Goal: Find specific page/section: Find specific page/section

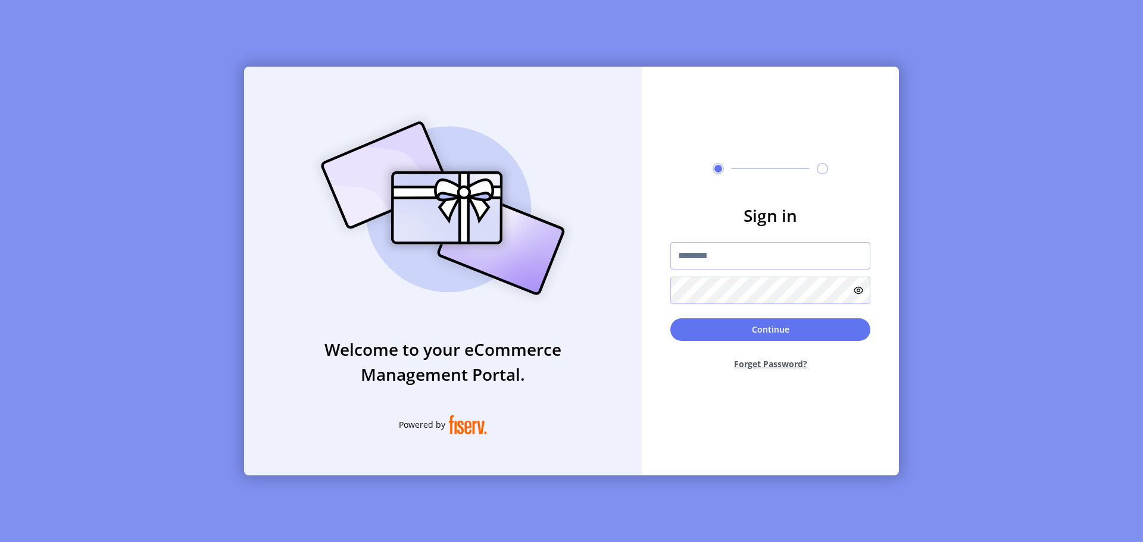
click at [688, 263] on input "text" at bounding box center [770, 255] width 200 height 27
type input "**********"
click at [753, 335] on button "Continue" at bounding box center [770, 330] width 200 height 23
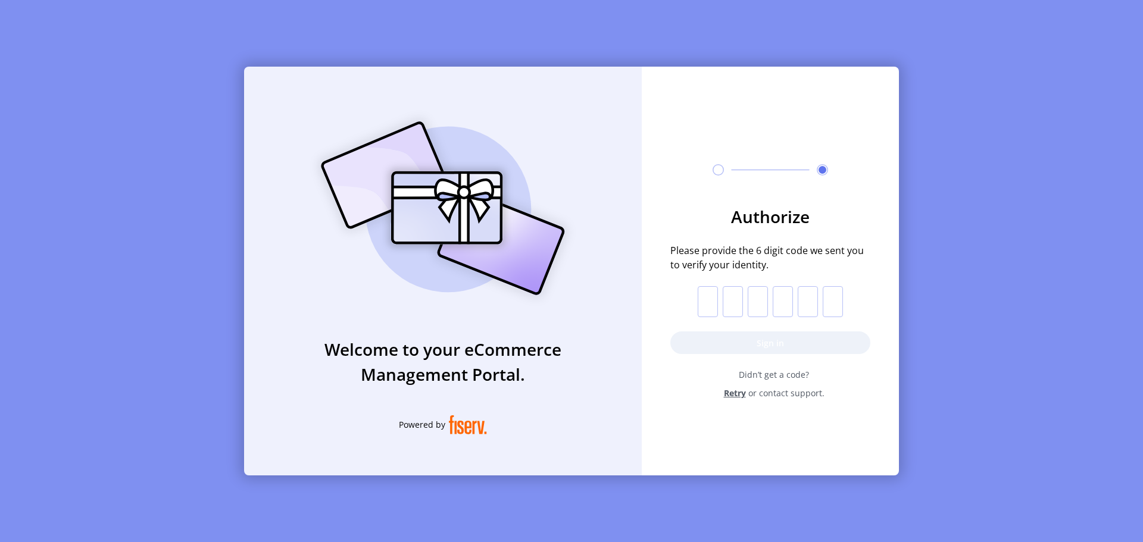
click at [713, 305] on input "text" at bounding box center [708, 301] width 20 height 31
paste input "*"
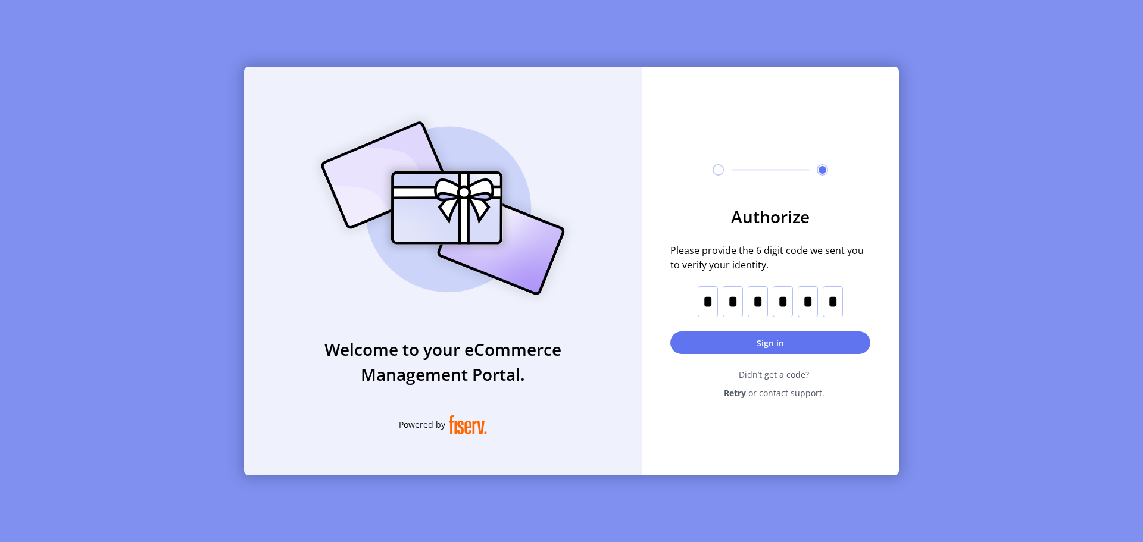
type input "*"
click at [708, 339] on button "Sign in" at bounding box center [770, 343] width 200 height 23
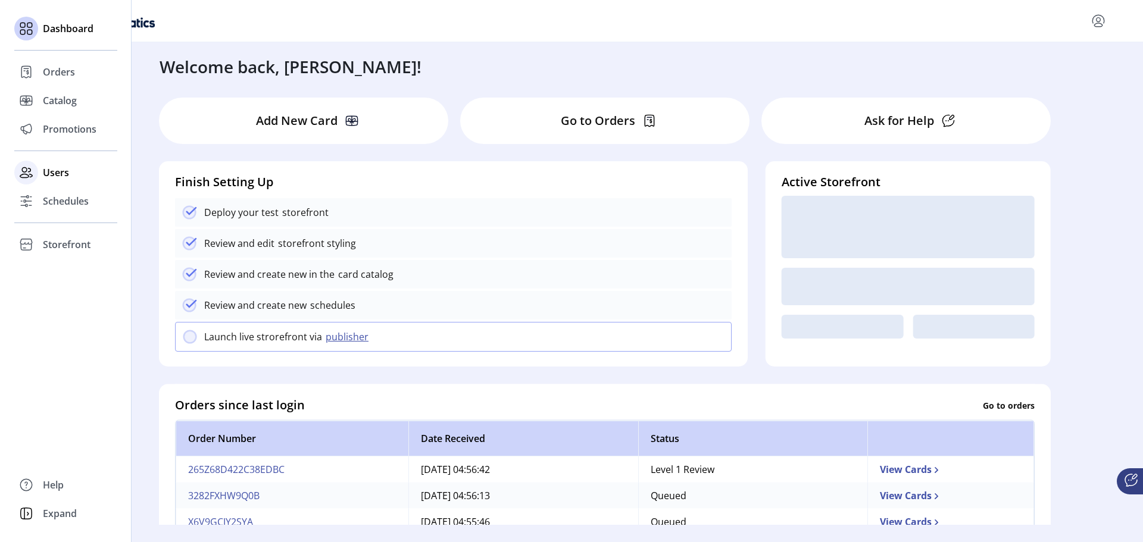
click at [39, 173] on div "Users" at bounding box center [65, 172] width 103 height 29
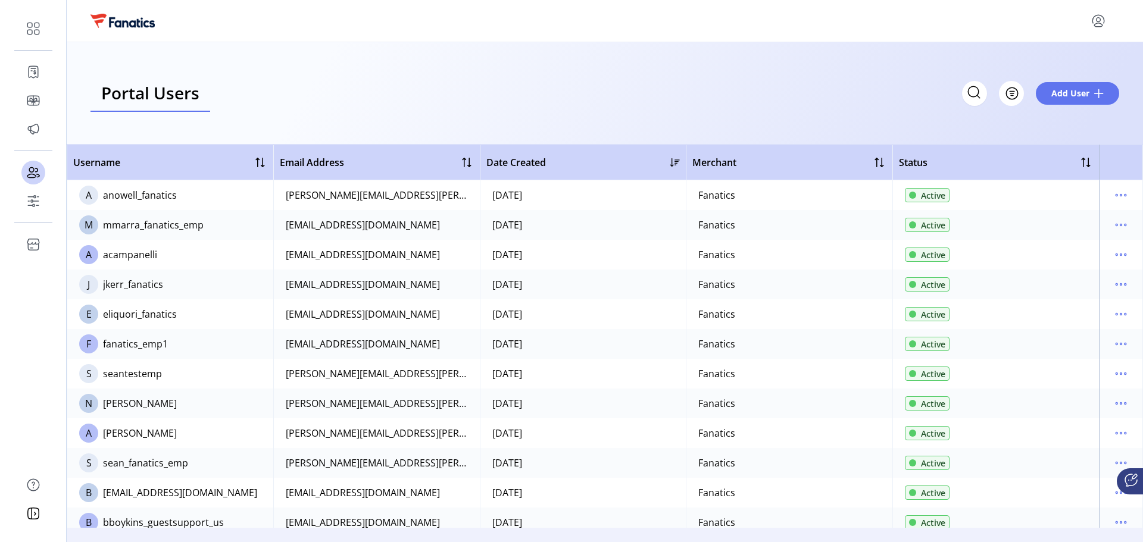
click at [308, 107] on div "Portal Users Storefront Users Filter Add User" at bounding box center [605, 93] width 1029 height 37
